Goal: Transaction & Acquisition: Purchase product/service

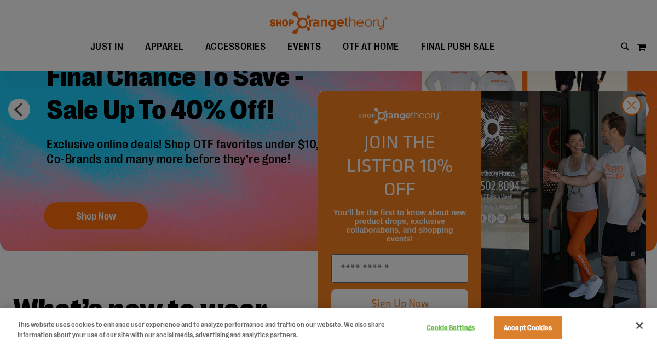
scroll to position [93, 0]
click at [359, 271] on div at bounding box center [328, 173] width 657 height 346
click at [634, 127] on div at bounding box center [328, 173] width 657 height 346
click at [632, 127] on div at bounding box center [328, 173] width 657 height 346
click at [519, 332] on button "Accept Cookies" at bounding box center [528, 328] width 68 height 23
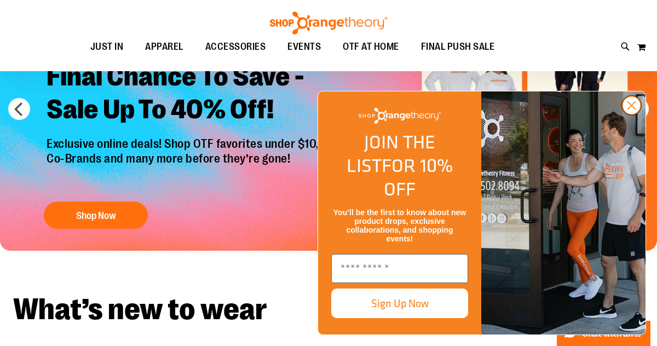
click at [633, 114] on circle "Close dialog" at bounding box center [632, 105] width 18 height 18
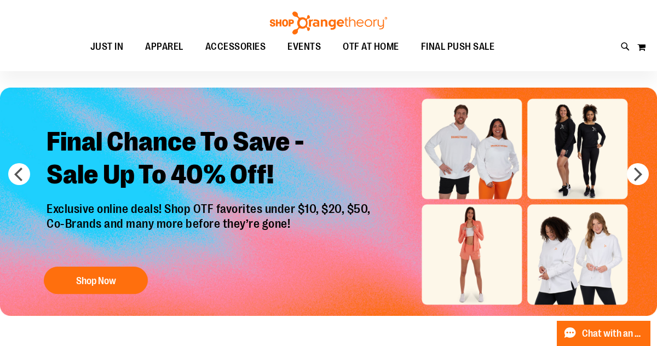
scroll to position [0, 0]
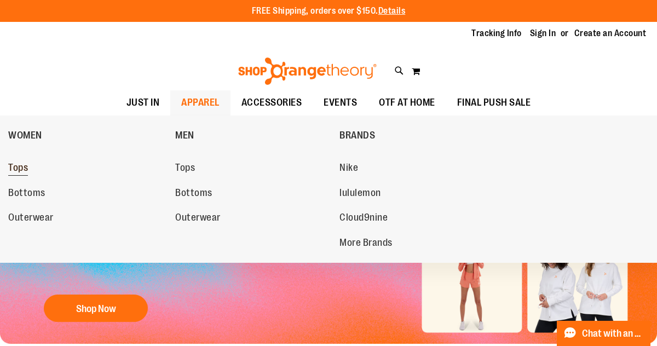
click at [14, 165] on span "Tops" at bounding box center [18, 169] width 20 height 14
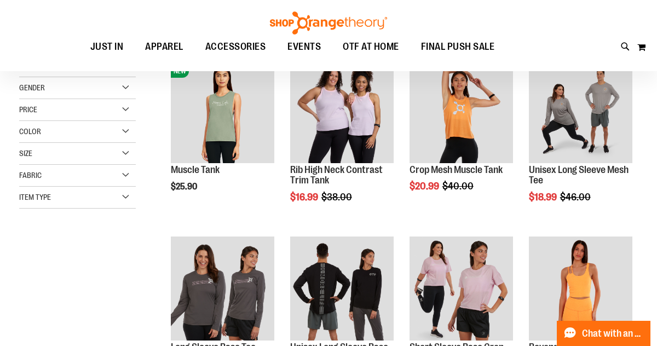
scroll to position [157, 0]
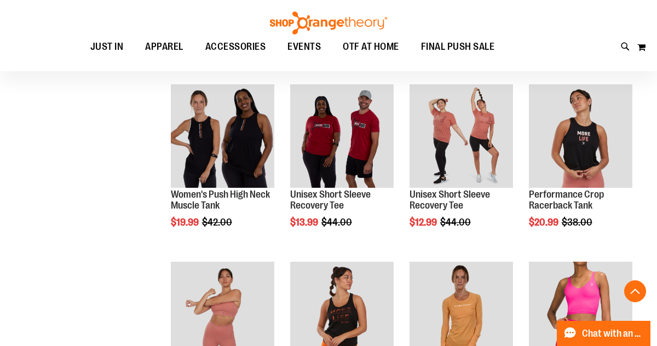
scroll to position [486, 0]
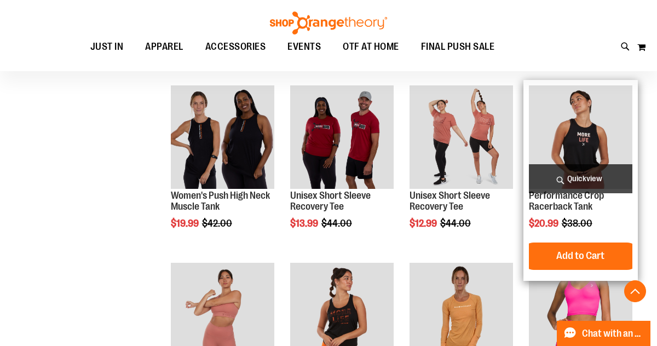
click at [575, 134] on img "product" at bounding box center [581, 137] width 104 height 104
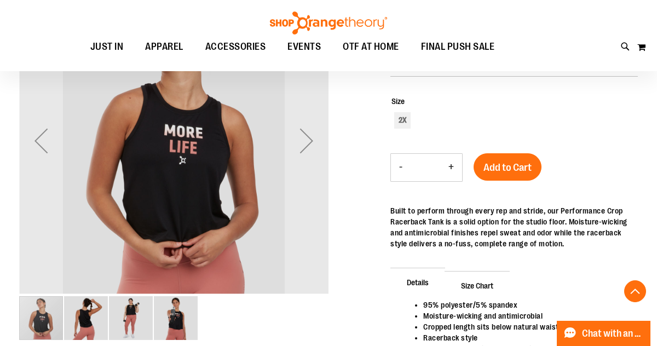
scroll to position [205, 0]
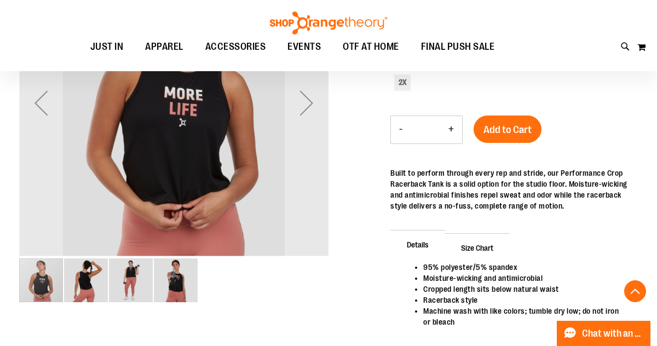
click at [81, 280] on img "image 2 of 4" at bounding box center [86, 281] width 44 height 44
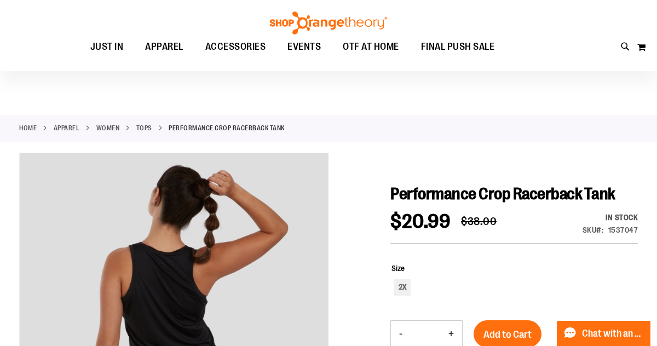
scroll to position [35, 0]
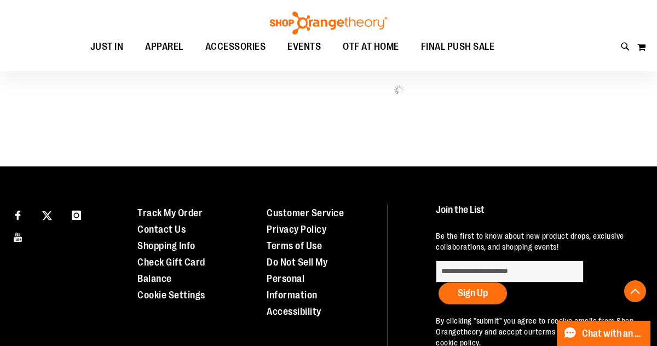
scroll to position [423, 0]
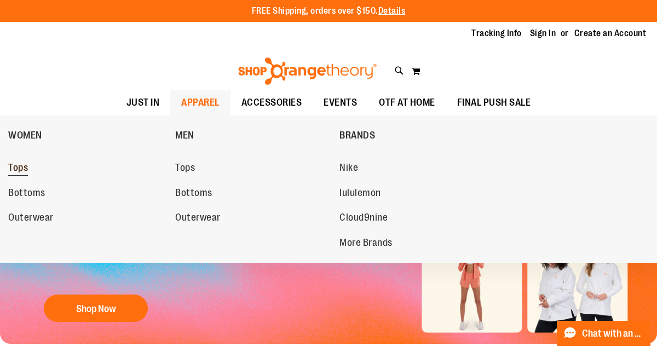
click at [15, 167] on span "Tops" at bounding box center [18, 169] width 20 height 14
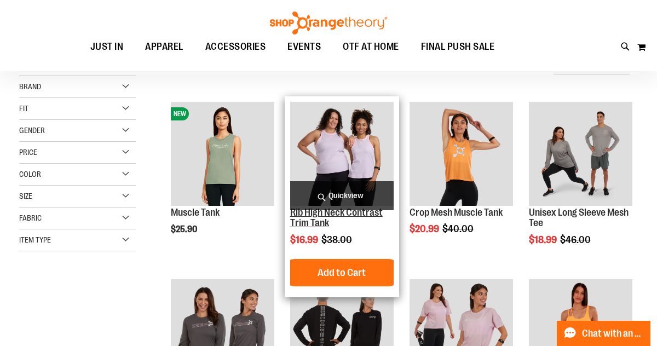
scroll to position [99, 0]
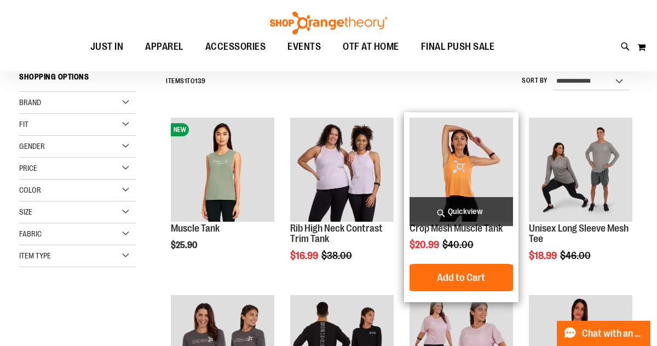
click at [454, 165] on img "product" at bounding box center [462, 170] width 104 height 104
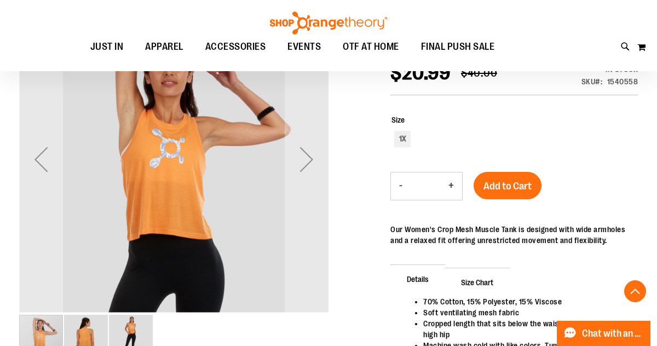
scroll to position [201, 0]
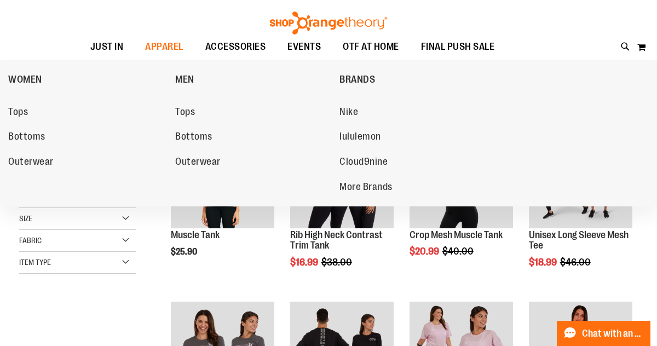
scroll to position [99, 0]
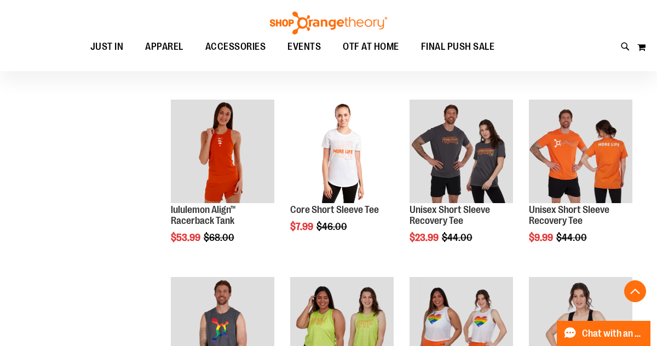
scroll to position [731, 0]
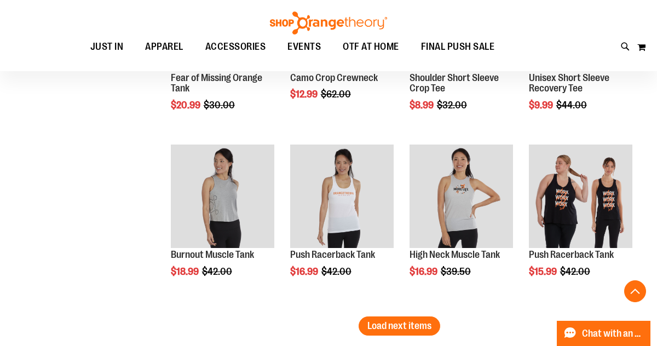
scroll to position [1376, 0]
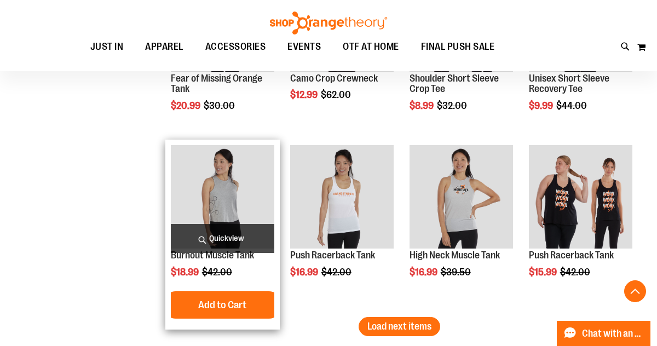
click at [228, 187] on img "product" at bounding box center [223, 197] width 104 height 104
click at [221, 195] on img "product" at bounding box center [223, 197] width 104 height 104
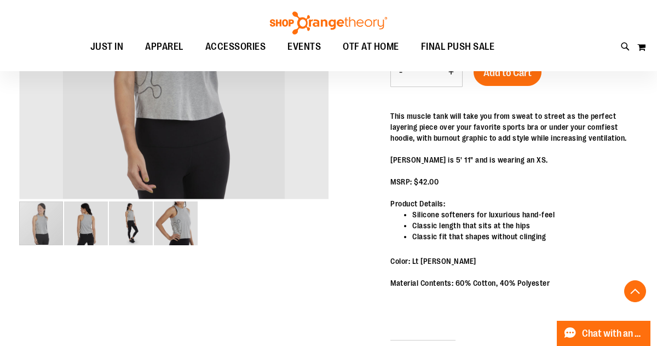
scroll to position [308, 0]
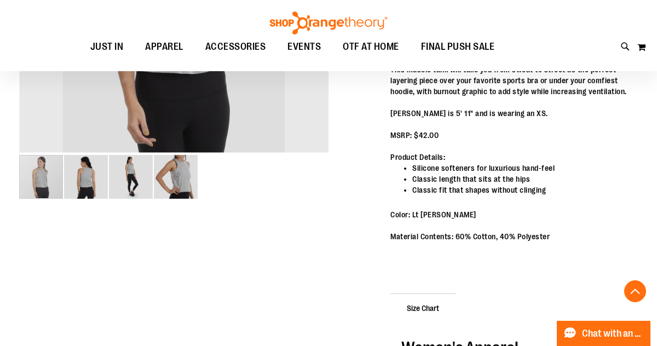
click at [83, 165] on img "image 2 of 4" at bounding box center [86, 177] width 44 height 44
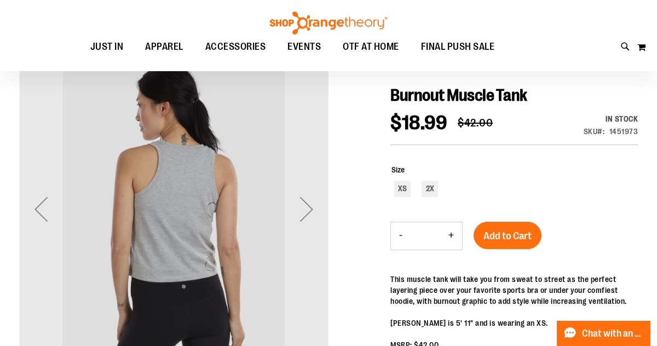
scroll to position [62, 0]
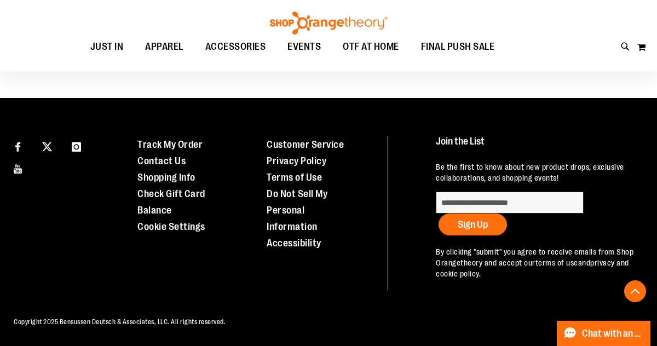
scroll to position [596, 0]
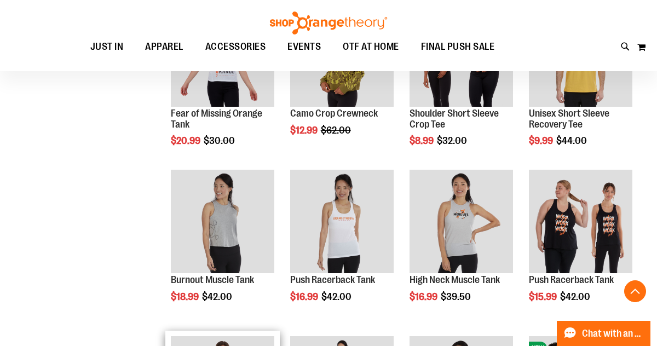
scroll to position [313, 0]
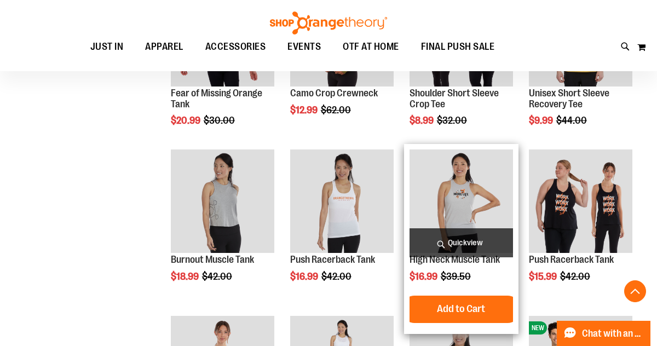
click at [448, 193] on img "product" at bounding box center [462, 202] width 104 height 104
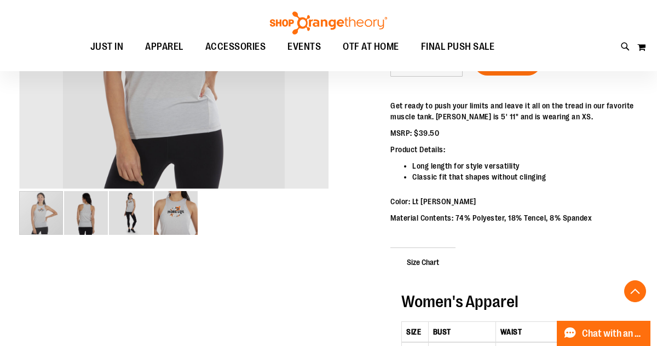
scroll to position [259, 0]
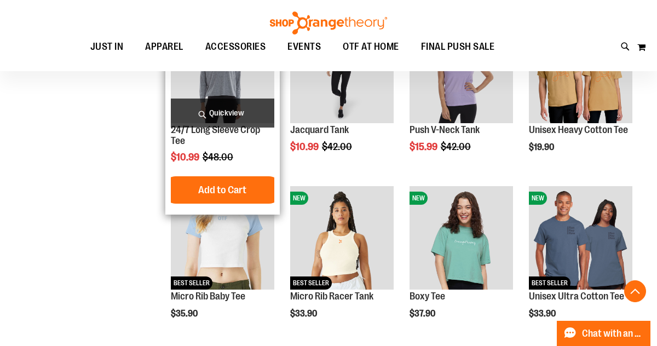
scroll to position [584, 0]
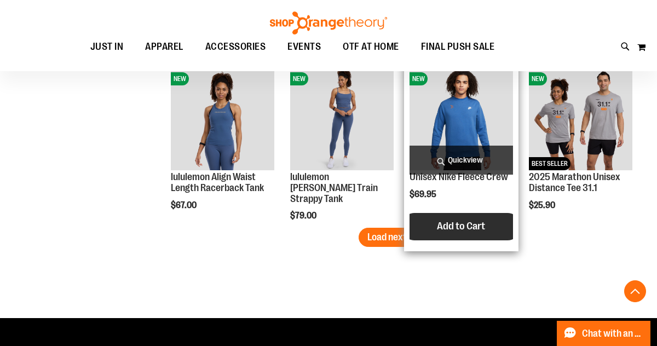
scroll to position [1338, 0]
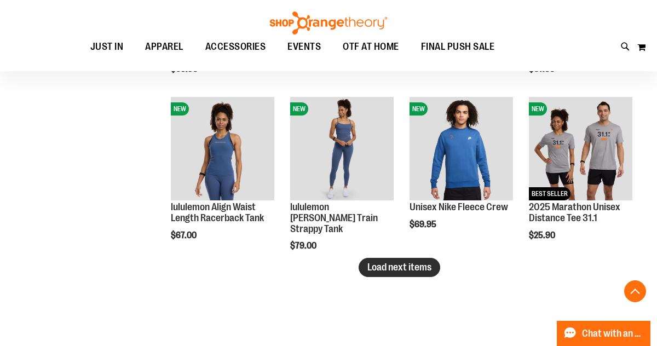
click at [402, 261] on button "Load next items" at bounding box center [400, 267] width 82 height 19
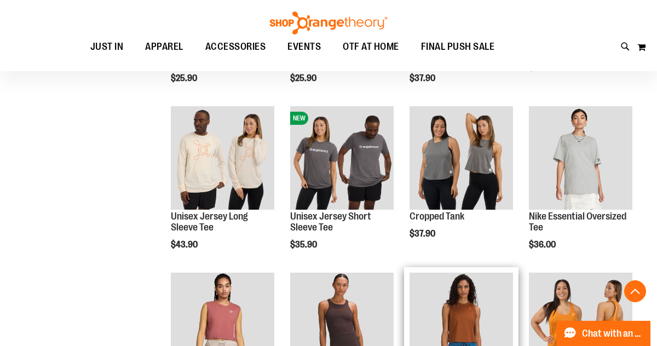
scroll to position [1663, 0]
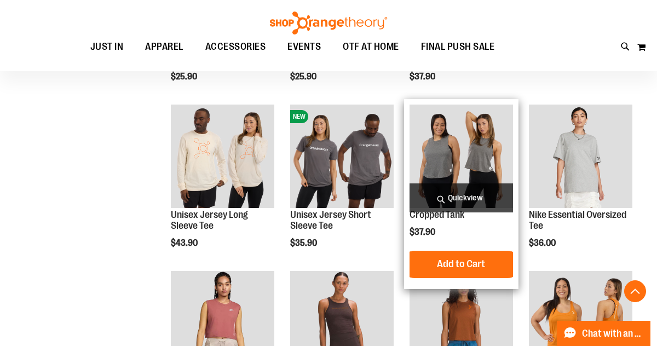
click at [475, 162] on img "product" at bounding box center [462, 157] width 104 height 104
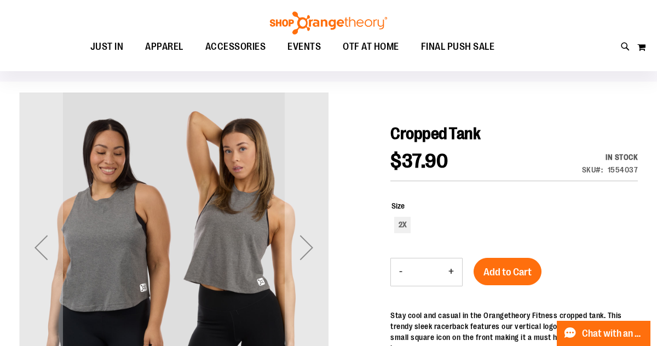
scroll to position [58, 0]
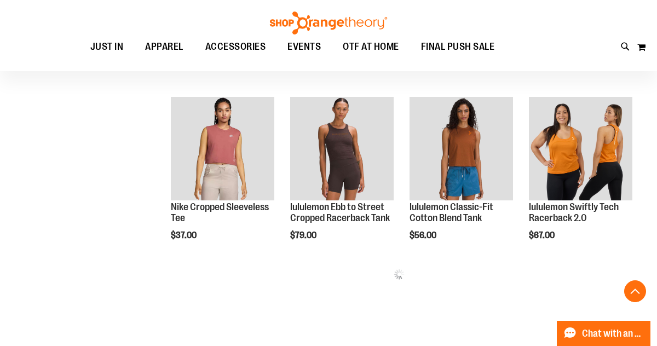
scroll to position [461, 0]
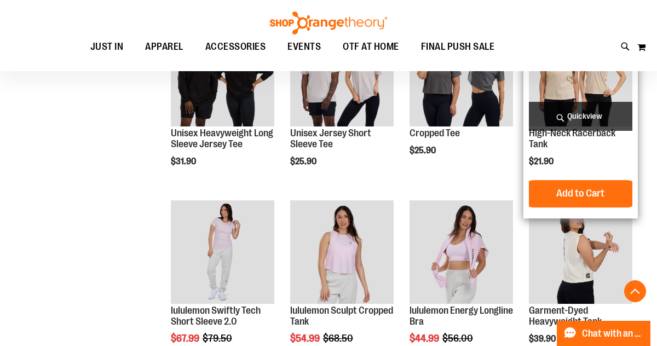
scroll to position [747, 0]
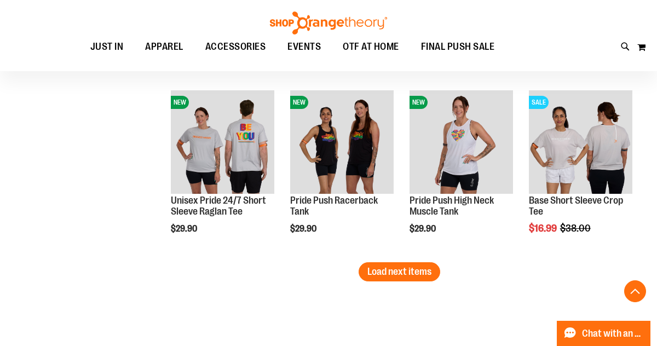
scroll to position [1459, 0]
